Goal: Task Accomplishment & Management: Manage account settings

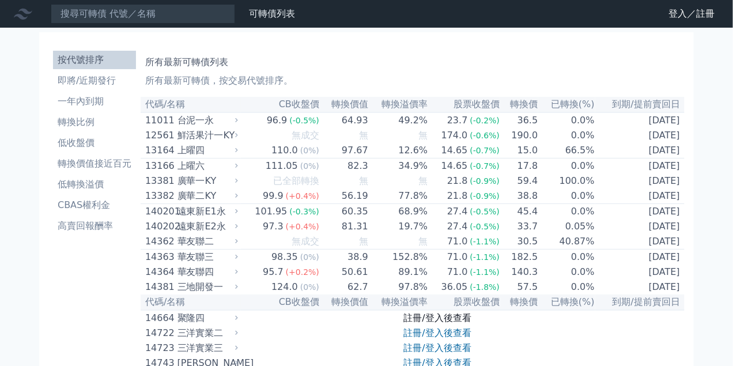
click at [446, 323] on link "註冊/登入後查看" at bounding box center [437, 318] width 67 height 11
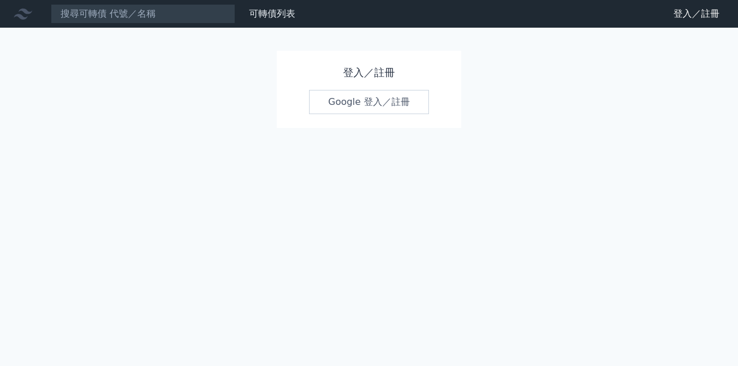
click at [345, 93] on link "Google 登入／註冊" at bounding box center [369, 102] width 120 height 24
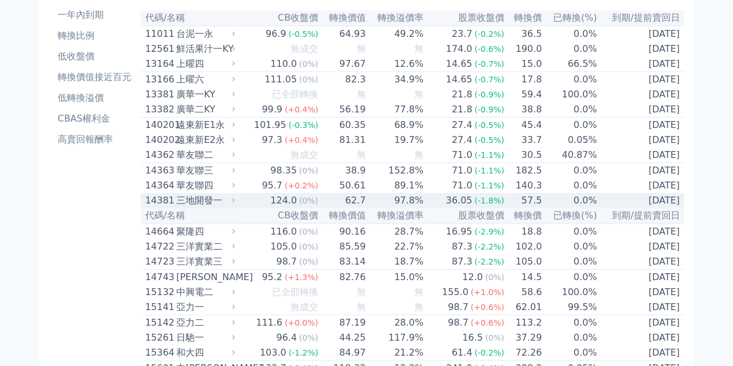
scroll to position [231, 0]
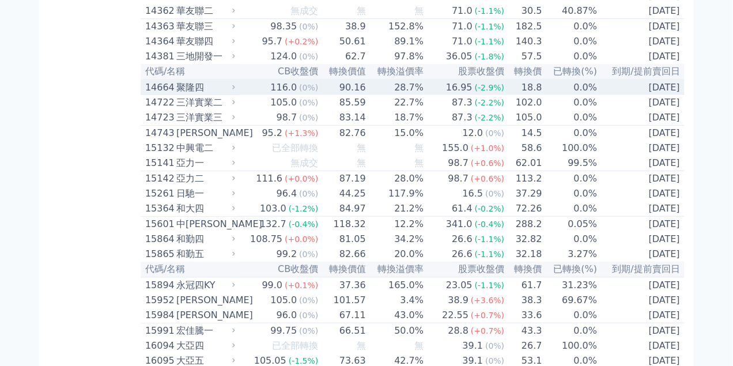
click at [148, 95] on div "14664" at bounding box center [159, 88] width 28 height 14
